Goal: Task Accomplishment & Management: Complete application form

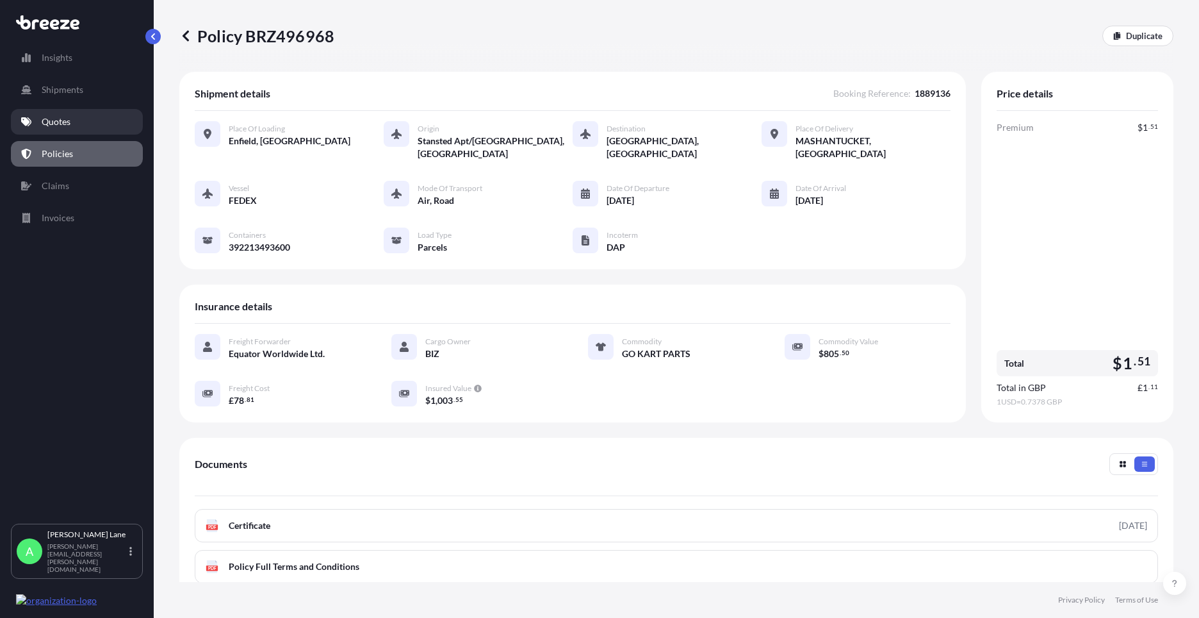
click at [86, 123] on link "Quotes" at bounding box center [77, 122] width 132 height 26
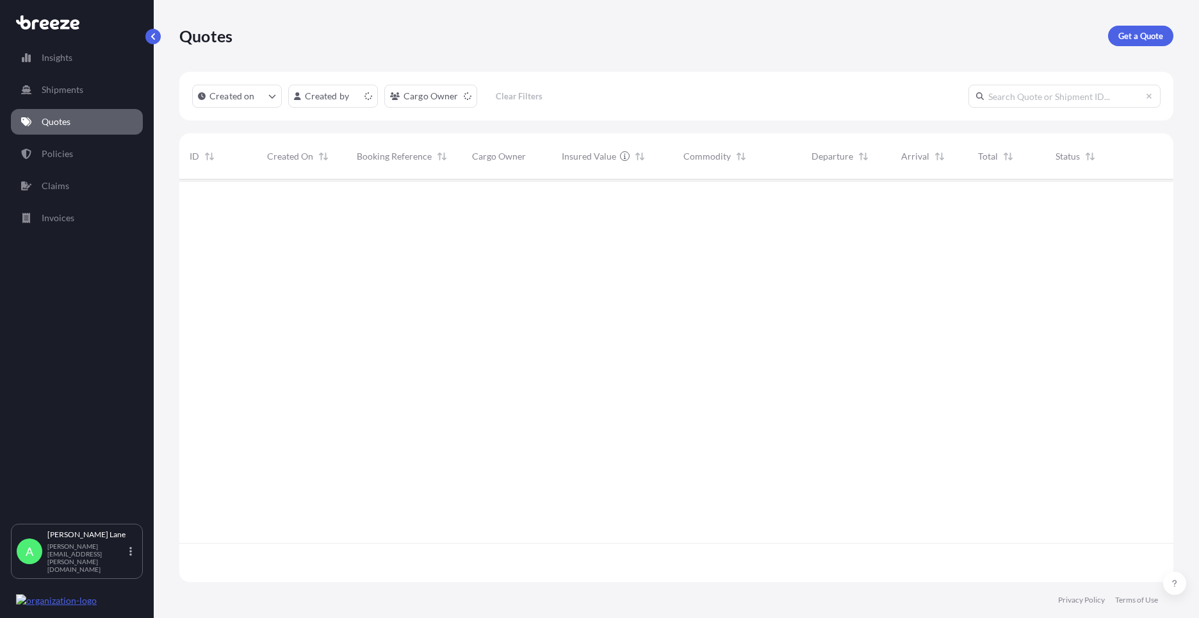
scroll to position [400, 985]
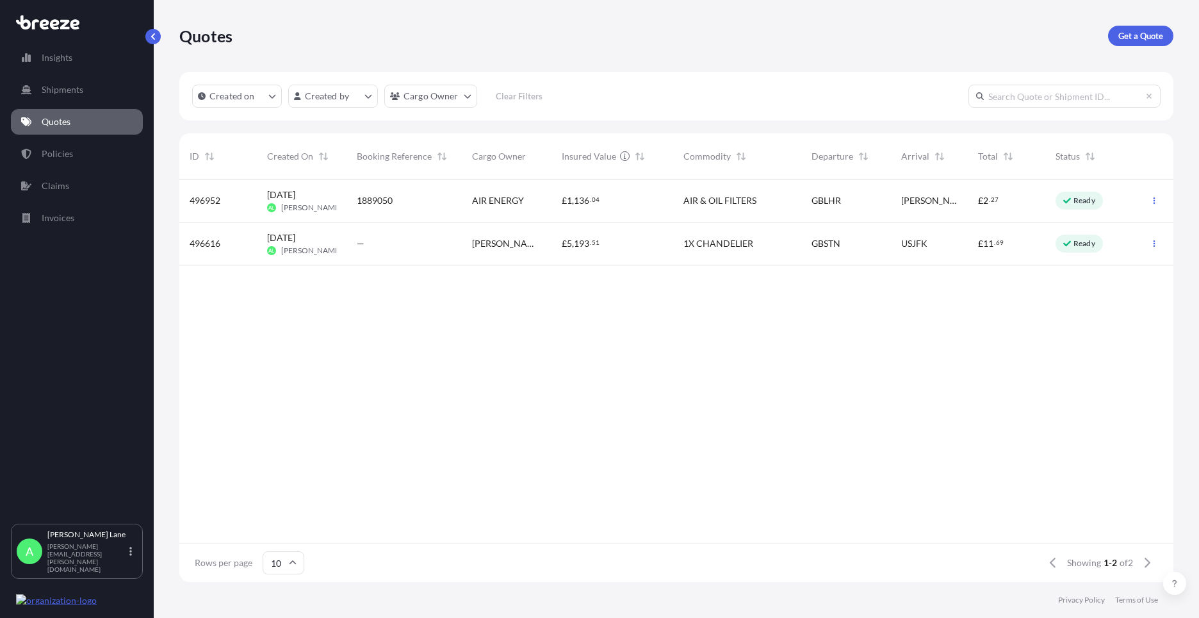
click at [1085, 200] on p "Ready" at bounding box center [1085, 200] width 22 height 10
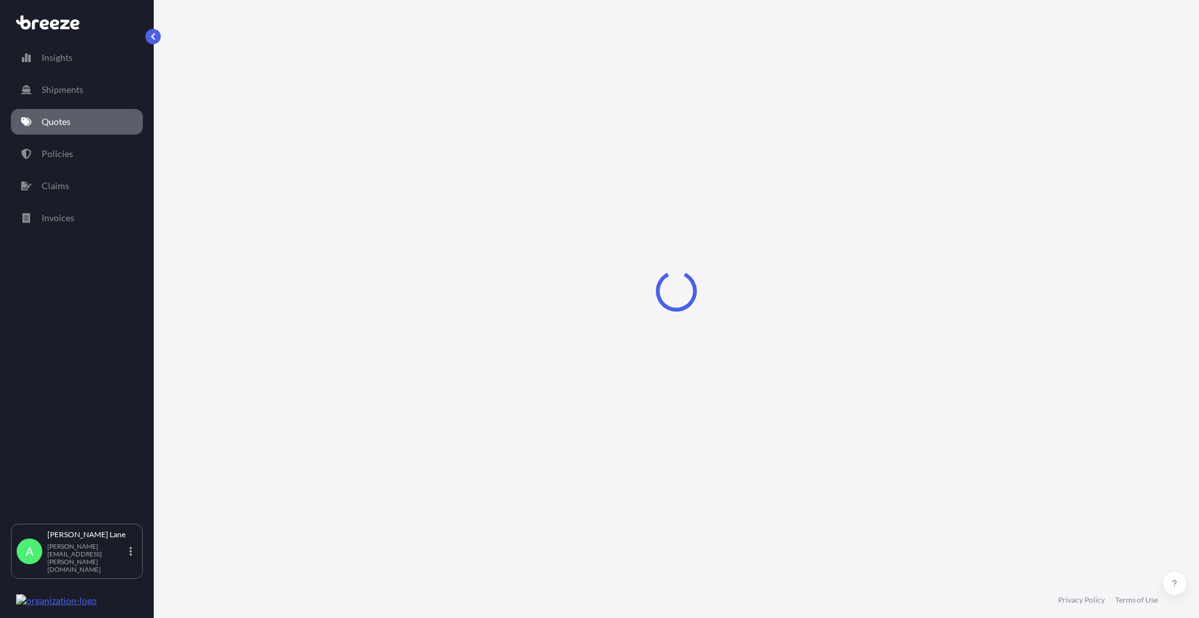
select select "Road"
select select "Air"
select select "Road"
select select "3"
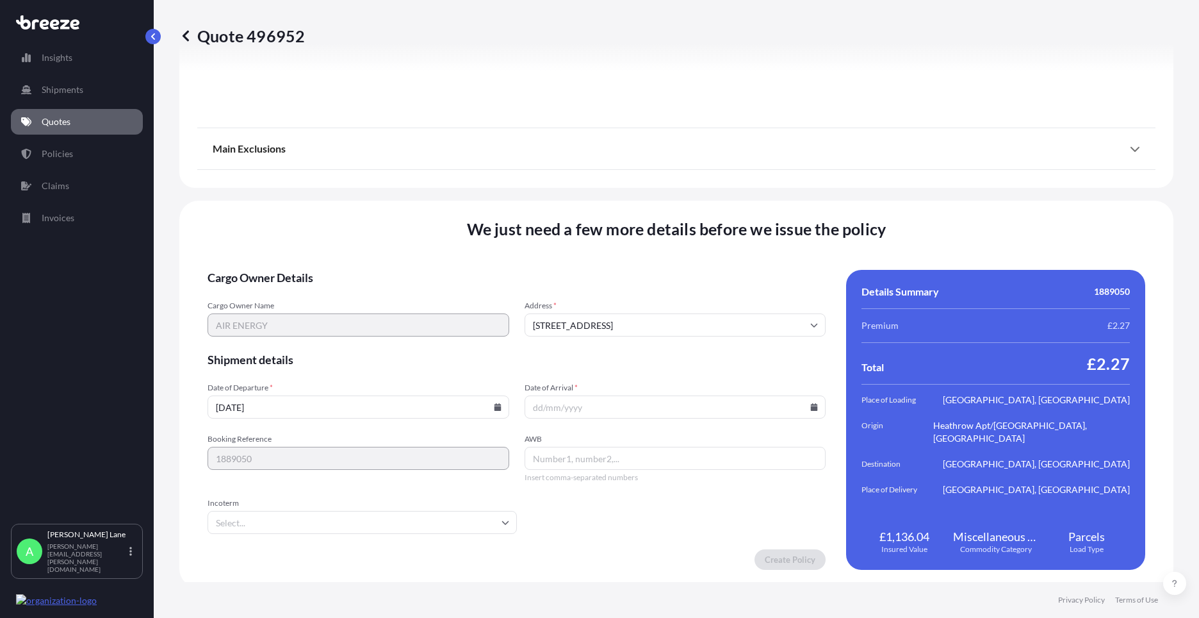
scroll to position [1670, 0]
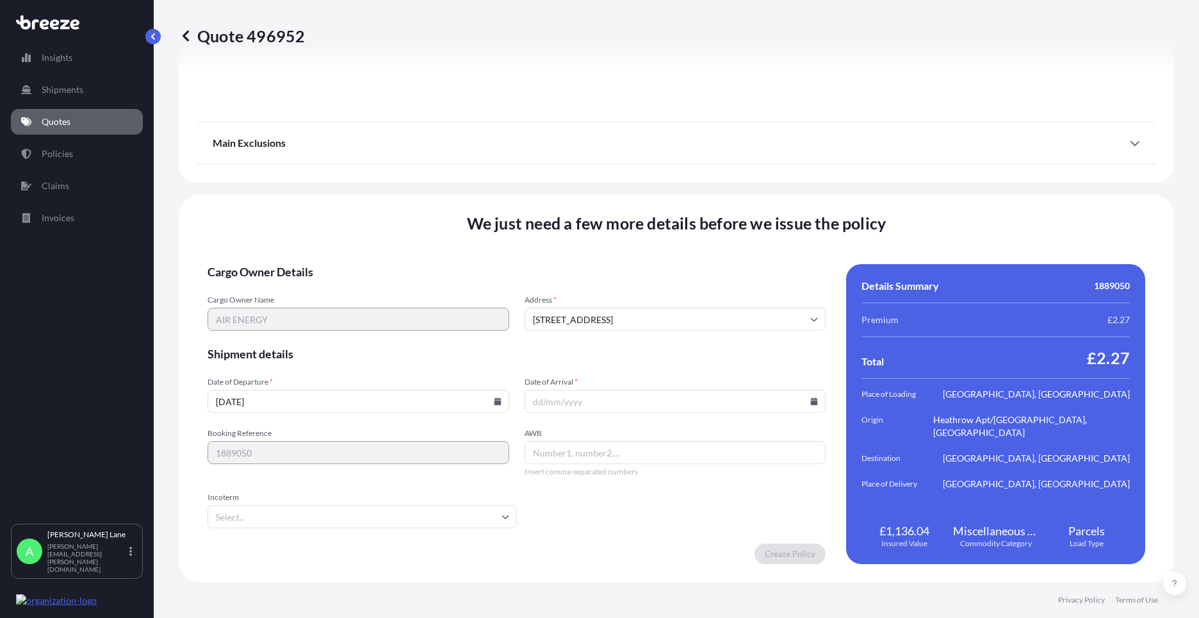
click at [395, 506] on input "Incoterm" at bounding box center [362, 516] width 309 height 23
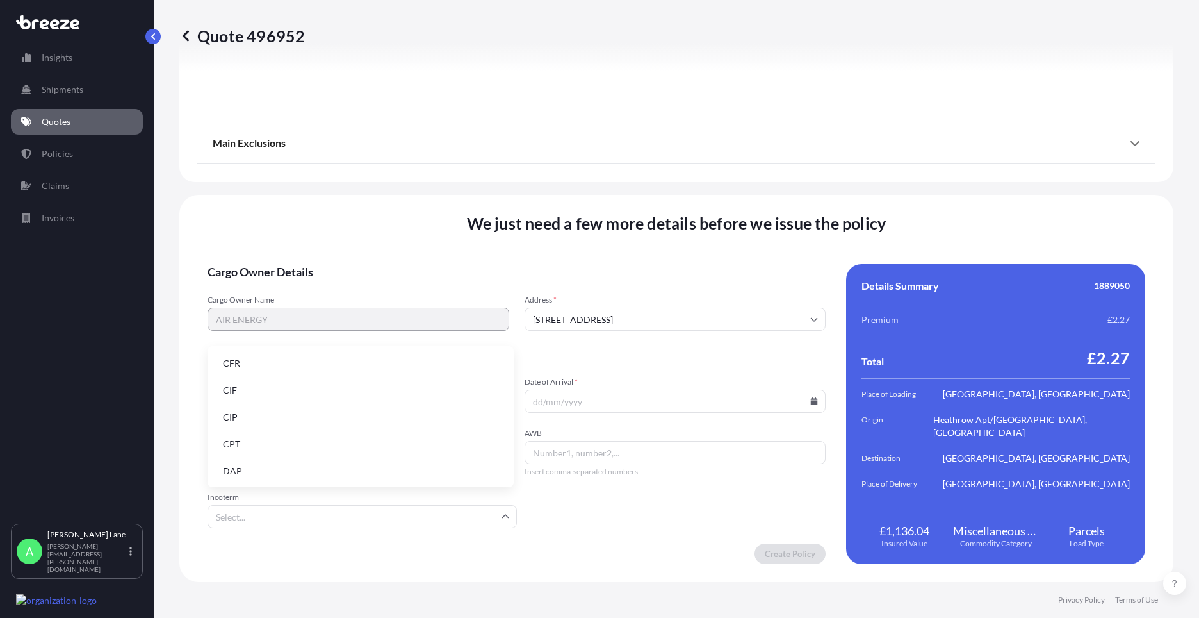
click at [337, 518] on input "Incoterm" at bounding box center [362, 516] width 309 height 23
click at [315, 468] on li "DAP" at bounding box center [361, 471] width 296 height 24
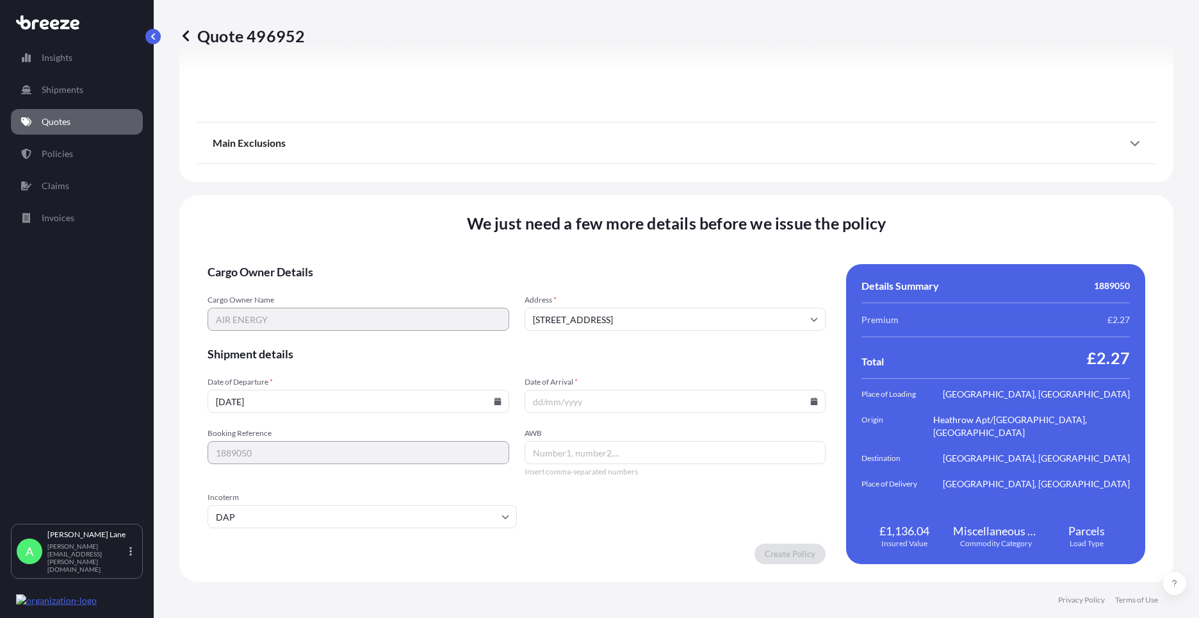
click at [648, 452] on input "AWB" at bounding box center [676, 452] width 302 height 23
paste input "4104223071"
type input "4104223071"
click at [811, 398] on icon at bounding box center [814, 401] width 7 height 8
click at [705, 309] on button "22" at bounding box center [701, 311] width 21 height 21
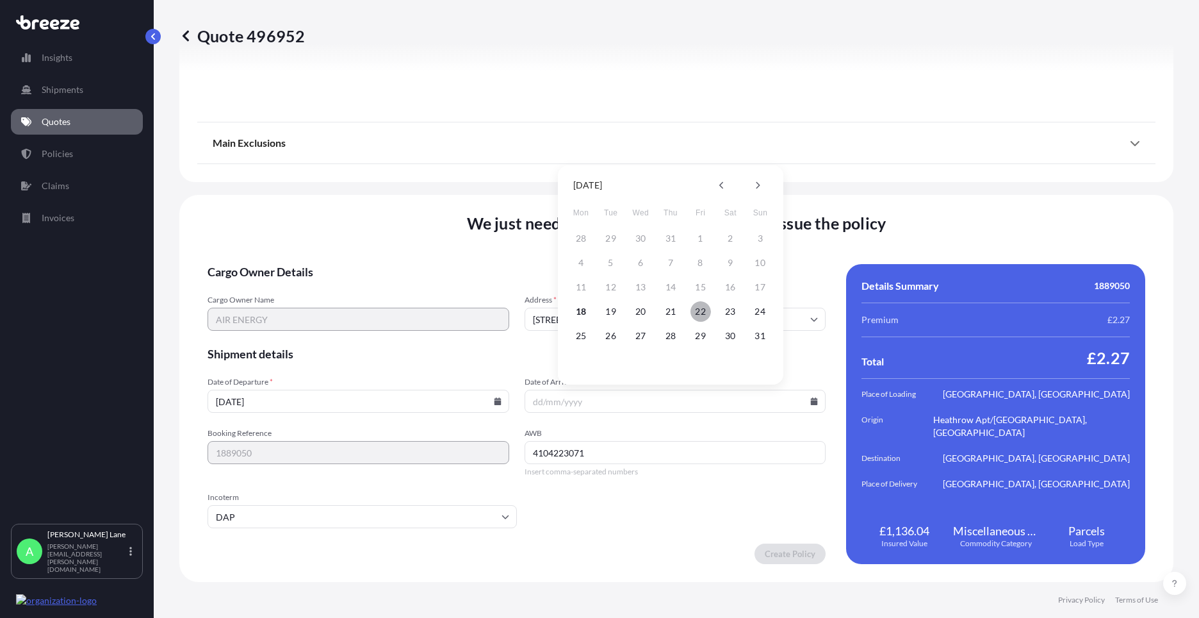
type input "[DATE]"
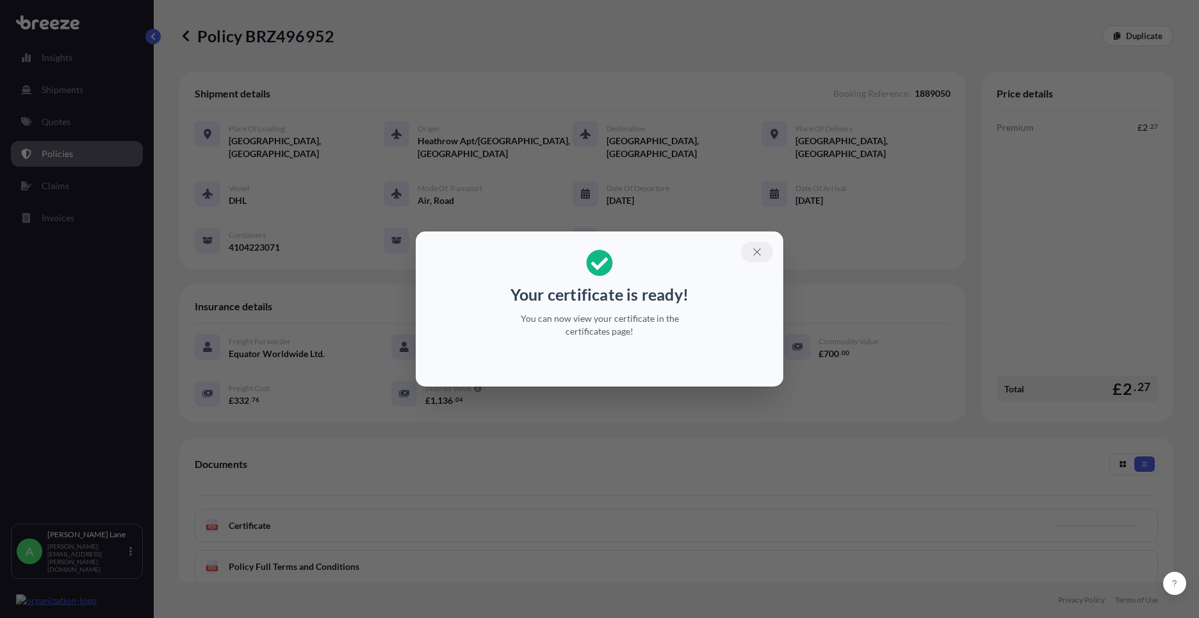
click at [761, 251] on icon "button" at bounding box center [758, 252] width 12 height 12
